Goal: Transaction & Acquisition: Purchase product/service

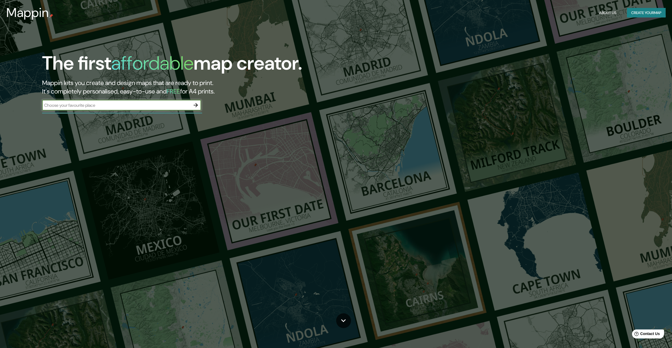
click at [90, 106] on input "text" at bounding box center [116, 105] width 148 height 6
type input "Mazatlan"
click at [194, 107] on icon "button" at bounding box center [196, 105] width 6 height 6
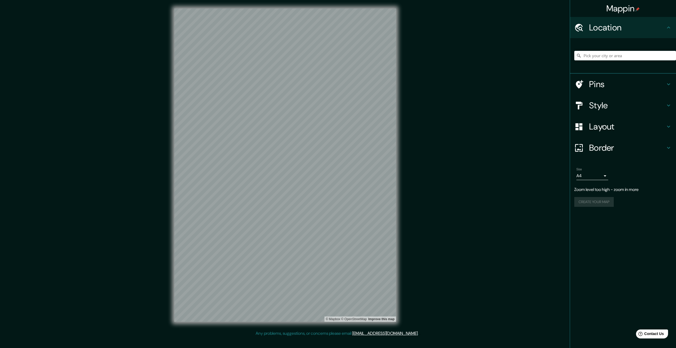
click at [612, 106] on h4 "Style" at bounding box center [627, 105] width 76 height 11
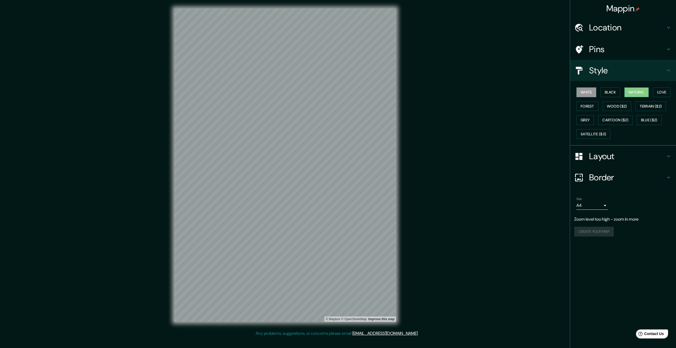
click at [636, 94] on button "Natural" at bounding box center [637, 92] width 24 height 10
click at [668, 158] on icon at bounding box center [669, 156] width 6 height 6
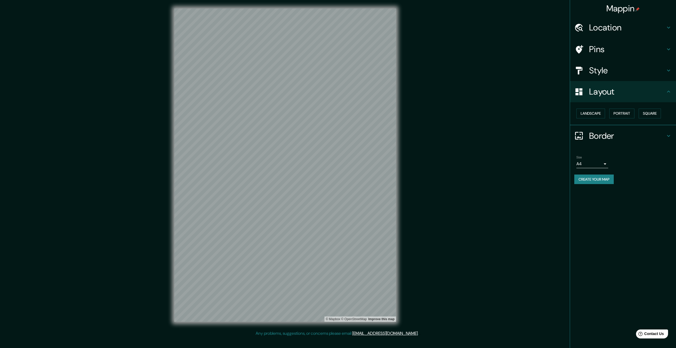
click at [653, 137] on h4 "Border" at bounding box center [627, 136] width 76 height 11
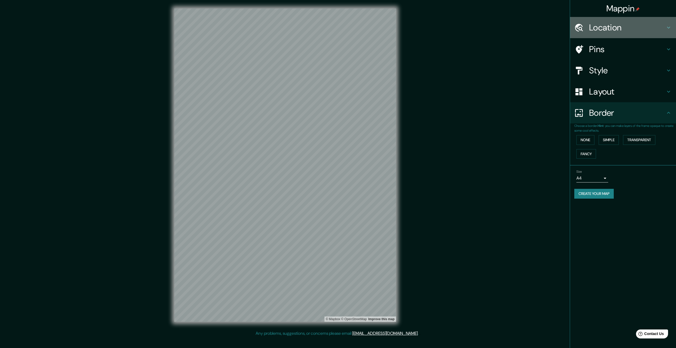
click at [636, 30] on h4 "Location" at bounding box center [627, 27] width 76 height 11
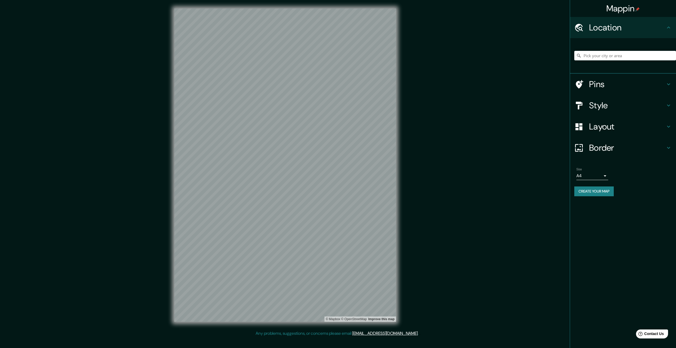
click at [662, 81] on h4 "Pins" at bounding box center [627, 84] width 76 height 11
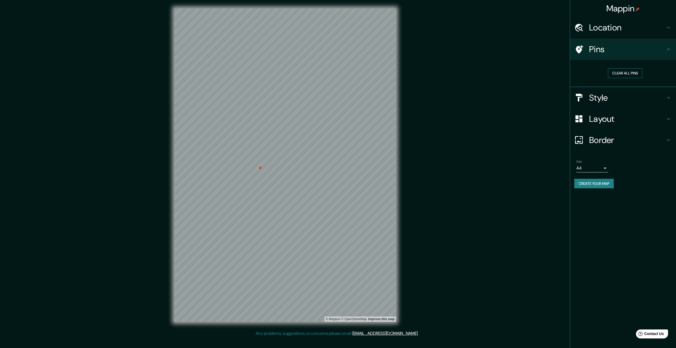
click at [623, 75] on button "Clear all pins" at bounding box center [625, 73] width 34 height 10
click at [615, 98] on h4 "Style" at bounding box center [627, 97] width 76 height 11
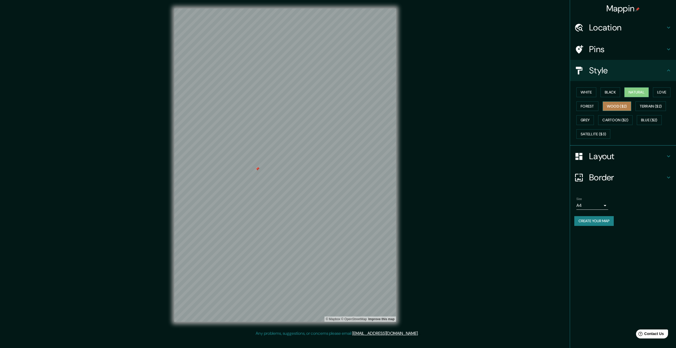
click at [618, 107] on button "Wood ($2)" at bounding box center [617, 106] width 29 height 10
click at [589, 107] on button "Forest" at bounding box center [588, 106] width 22 height 10
click at [594, 123] on button "Grey" at bounding box center [585, 120] width 17 height 10
click at [613, 121] on button "Cartoon ($2)" at bounding box center [615, 120] width 34 height 10
click at [596, 131] on button "Satellite ($3)" at bounding box center [594, 134] width 34 height 10
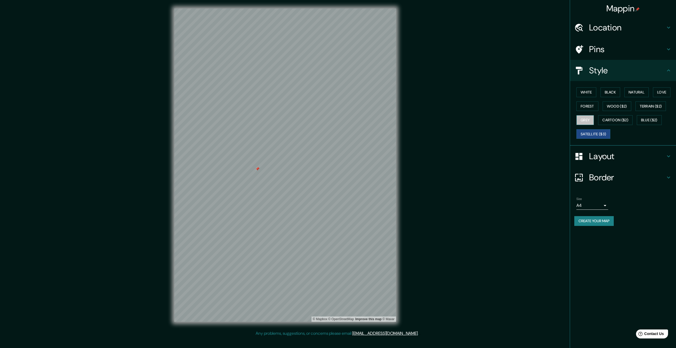
click at [592, 121] on button "Grey" at bounding box center [585, 120] width 17 height 10
click at [658, 118] on button "Blue ($2)" at bounding box center [649, 120] width 25 height 10
click at [585, 121] on button "Grey" at bounding box center [585, 120] width 17 height 10
click at [591, 219] on button "Create your map" at bounding box center [593, 221] width 39 height 10
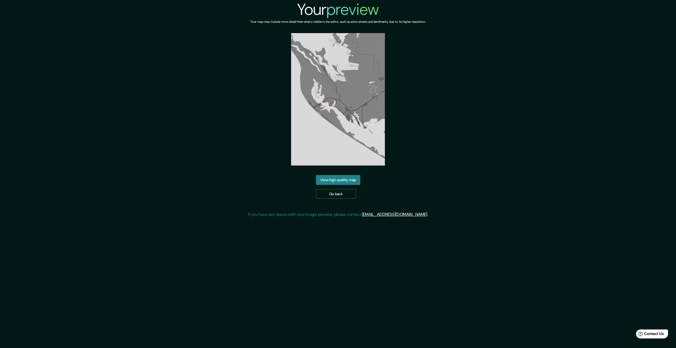
click at [348, 192] on link "Go back" at bounding box center [336, 194] width 40 height 10
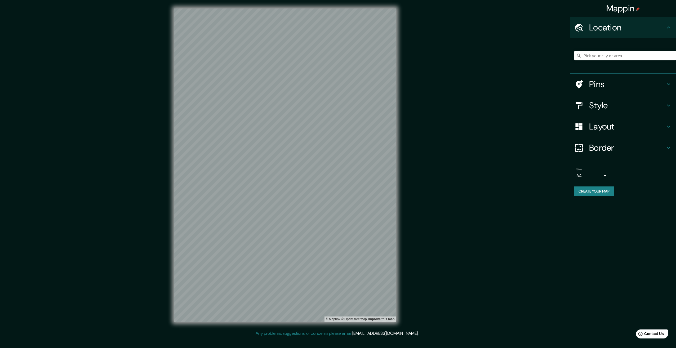
click at [153, 95] on div "Mappin Location Pins Style Layout Border Choose a border. Hint : you can make l…" at bounding box center [338, 169] width 676 height 339
click at [609, 86] on h4 "Pins" at bounding box center [627, 84] width 76 height 11
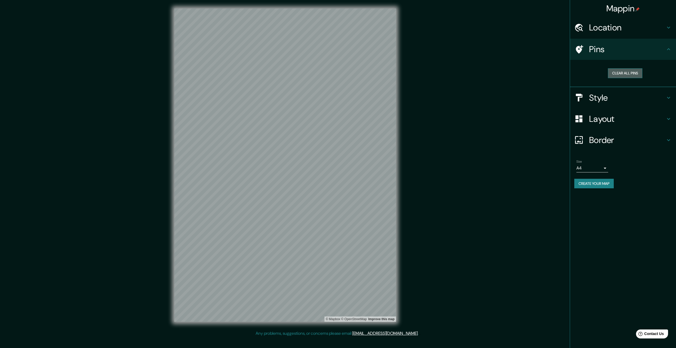
click at [620, 77] on button "Clear all pins" at bounding box center [625, 73] width 34 height 10
